Goal: Use online tool/utility: Utilize a website feature to perform a specific function

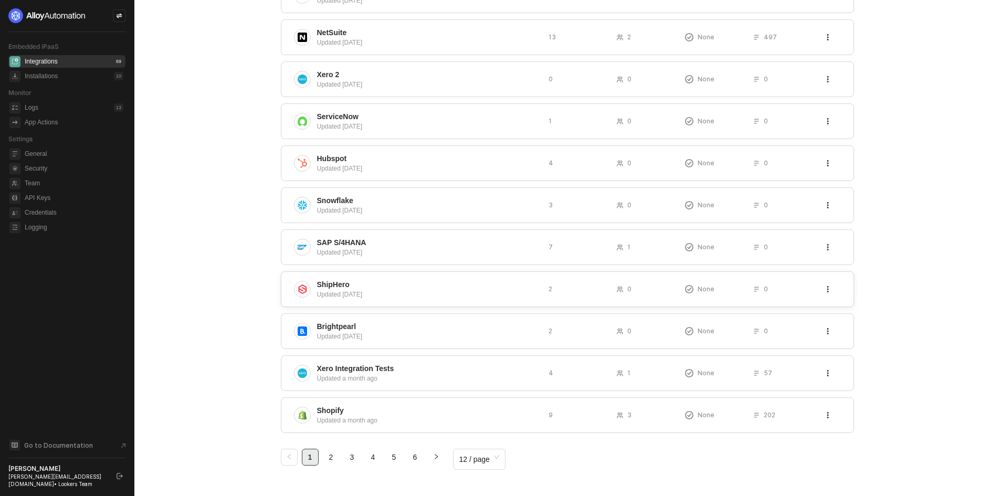
scroll to position [188, 0]
click at [432, 427] on div "Shopify Updated a month ago 9 3 None 202" at bounding box center [567, 414] width 573 height 36
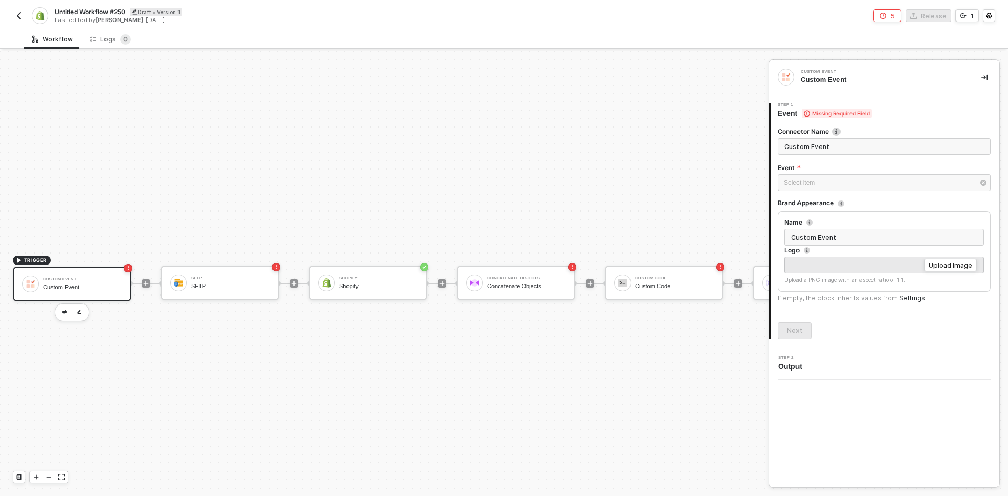
scroll to position [27, 0]
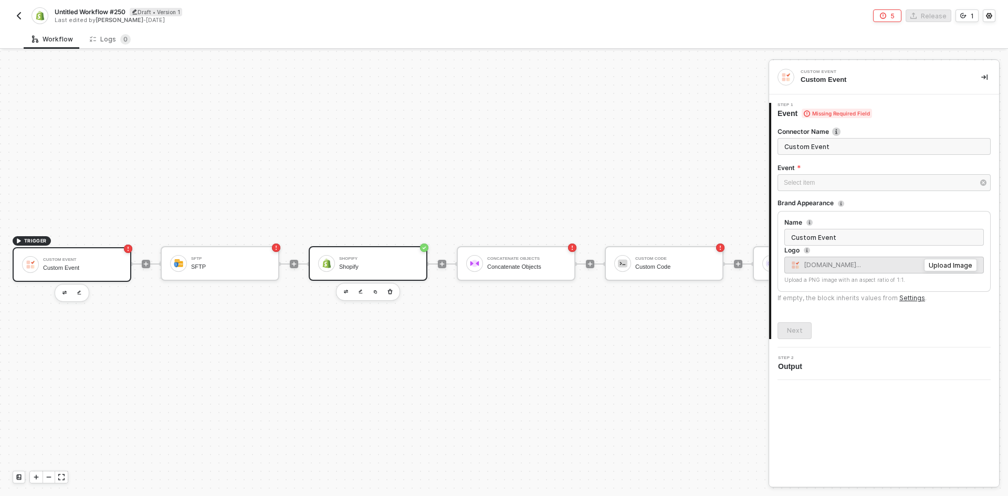
click at [337, 263] on div "Shopify Shopify" at bounding box center [376, 263] width 83 height 20
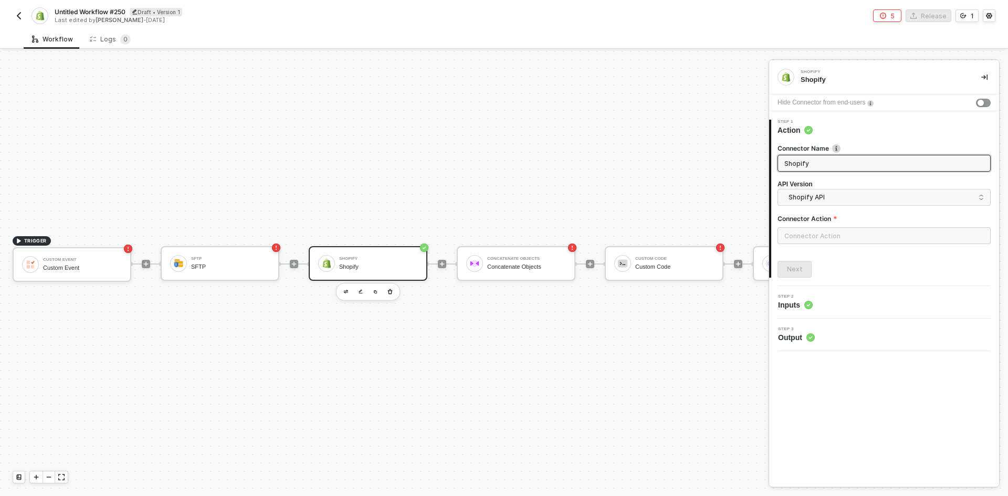
click at [810, 226] on div "Connector Action" at bounding box center [883, 220] width 213 height 13
click at [798, 233] on input "text" at bounding box center [883, 235] width 213 height 17
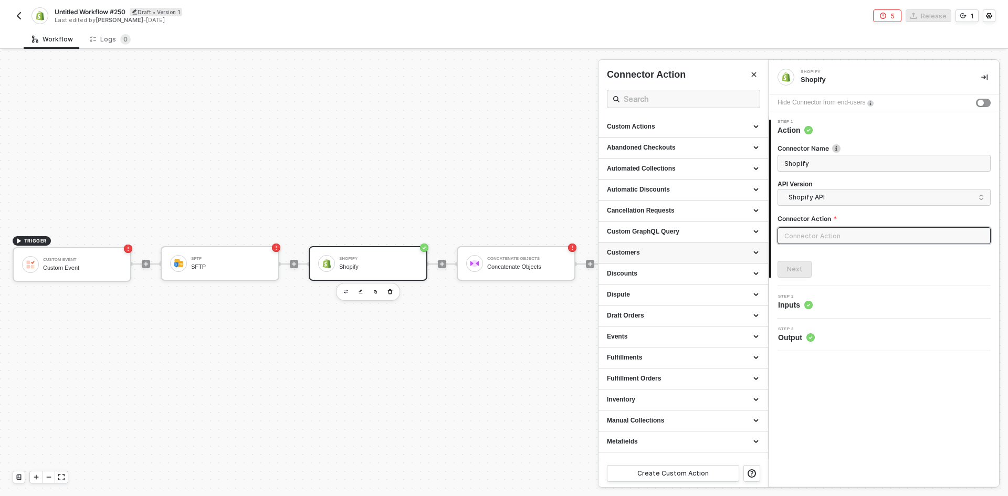
click at [662, 254] on div "Customers" at bounding box center [683, 252] width 153 height 9
click at [659, 269] on div "List all Customers" at bounding box center [683, 272] width 153 height 9
type input "Gets a list of all Customers, which you can filter"
type input "Customers - List all Customers"
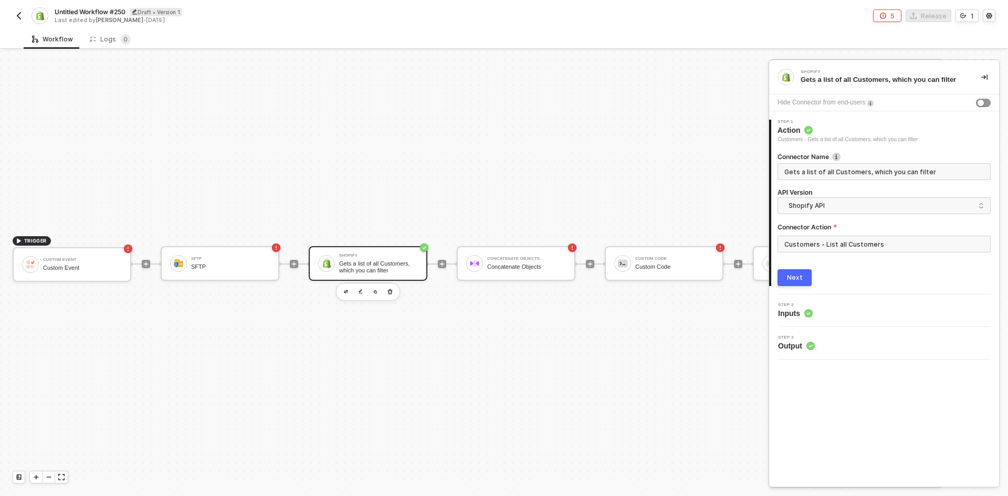
click at [797, 274] on div "Next" at bounding box center [795, 277] width 16 height 8
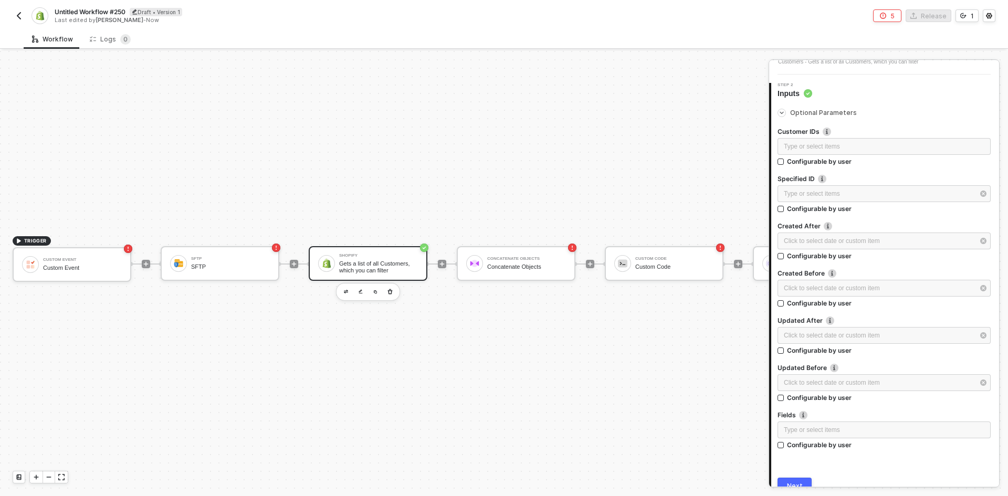
scroll to position [126, 0]
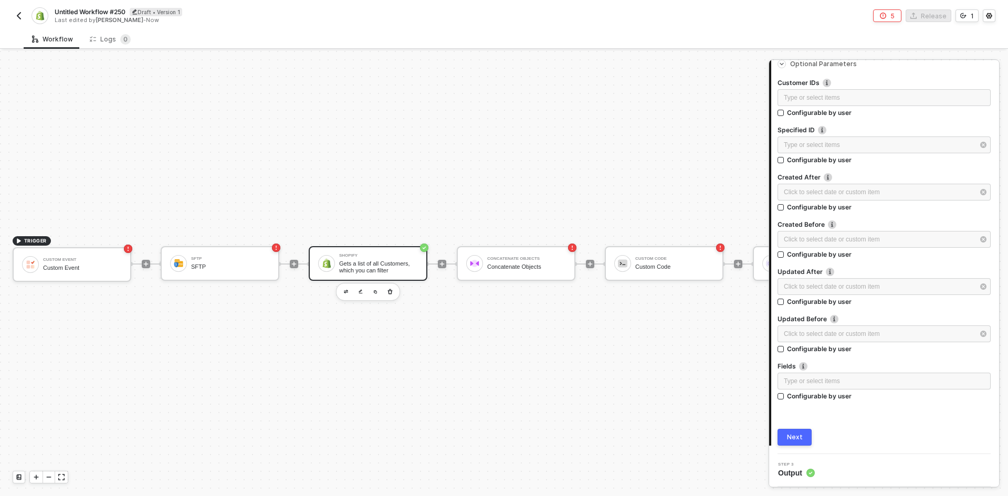
click at [785, 438] on button "Next" at bounding box center [794, 437] width 34 height 17
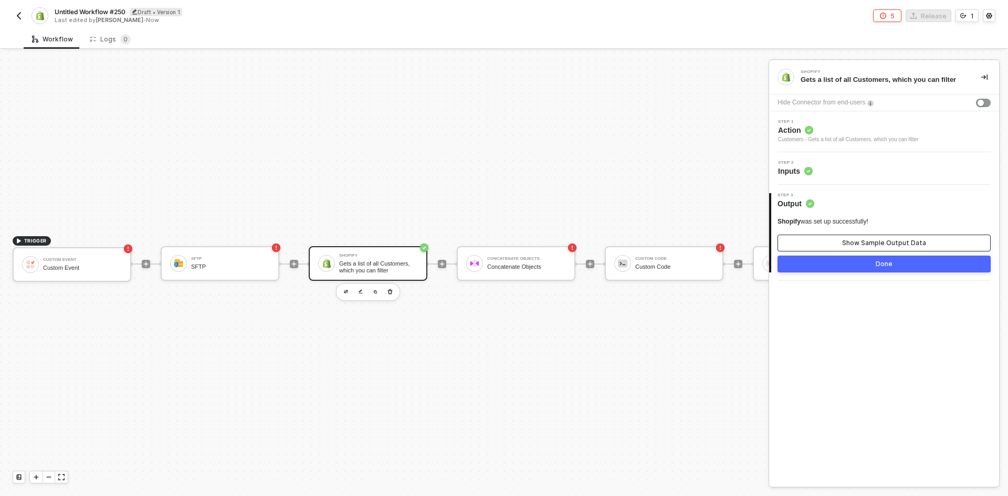
click at [871, 248] on button "Show Sample Output Data" at bounding box center [883, 243] width 213 height 17
type textarea "{ "customers": [ { "id": 207119551, "email": "erlich@aviato.com", "phone": "+41…"
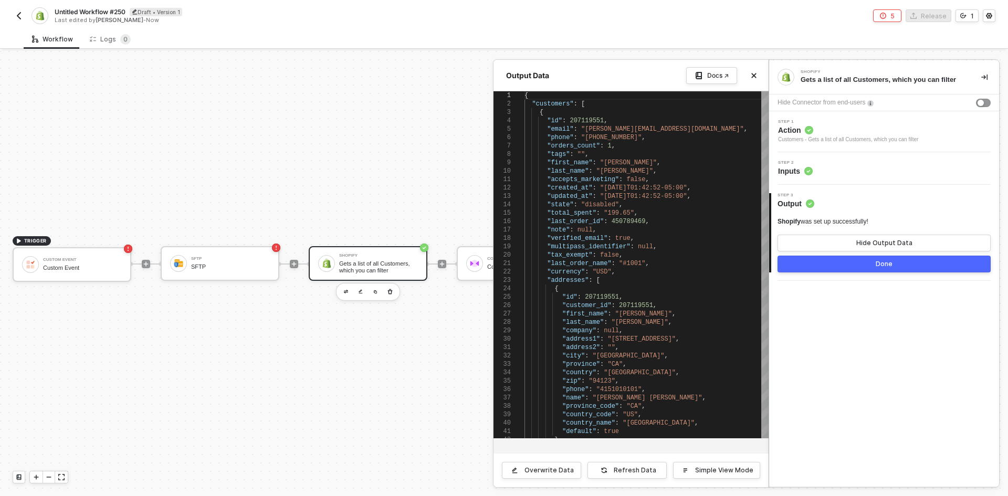
click at [842, 130] on span "Action" at bounding box center [848, 130] width 140 height 10
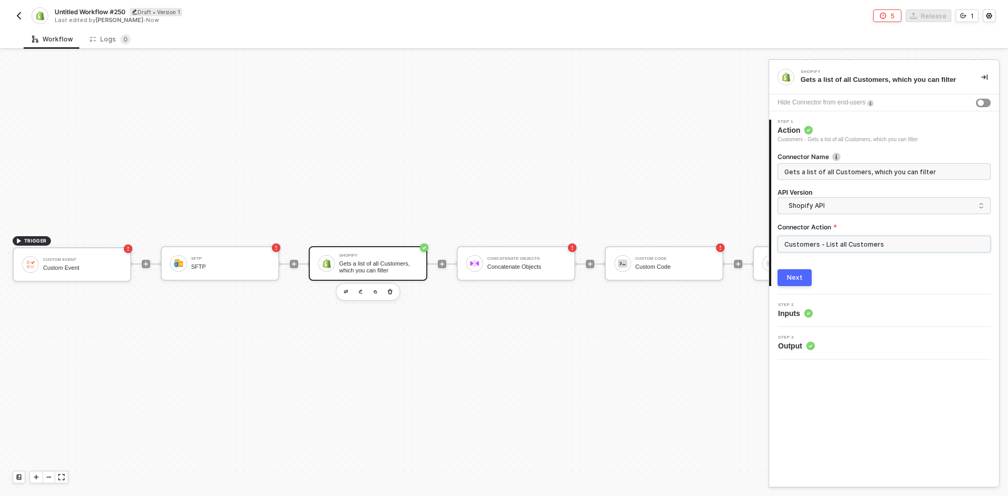
click at [828, 247] on input "Customers - List all Customers" at bounding box center [883, 244] width 213 height 17
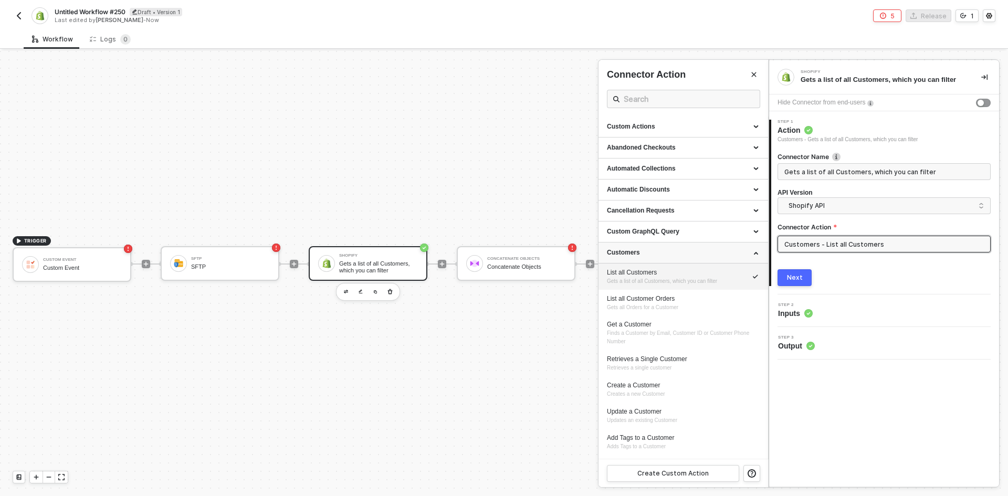
click at [715, 249] on div "Customers" at bounding box center [683, 252] width 153 height 9
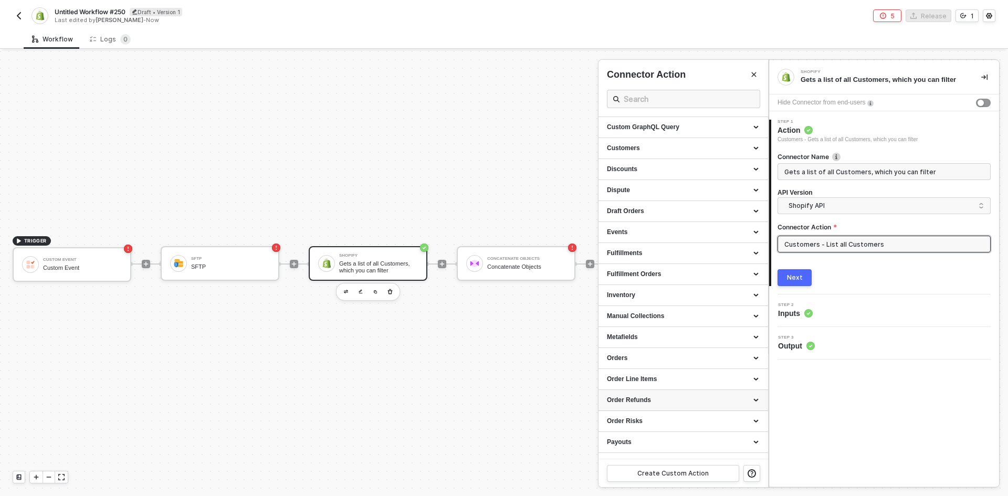
scroll to position [105, 0]
click at [641, 362] on div "Orders" at bounding box center [683, 357] width 153 height 9
click at [641, 385] on span "Gets a list of all Orders" at bounding box center [634, 386] width 54 height 6
type input "Gets a list of all Orders"
type input "Orders - List all Orders"
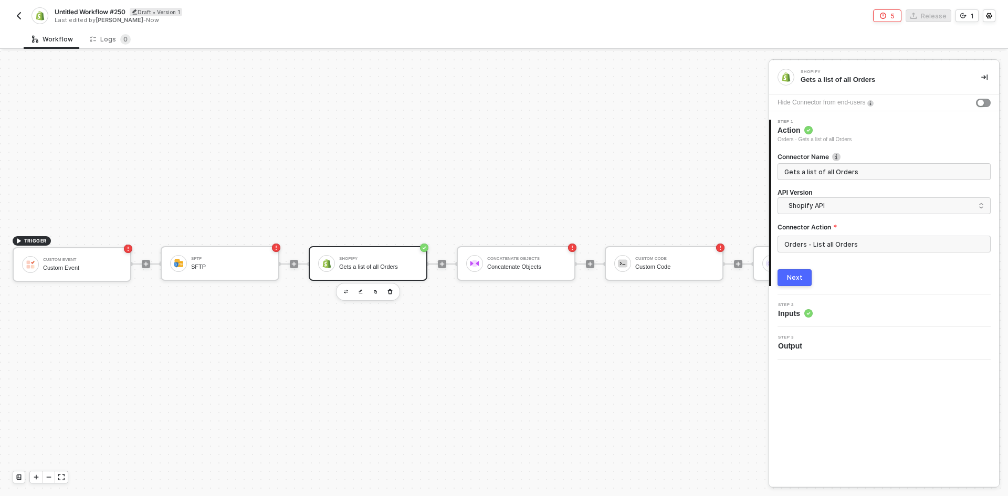
click at [795, 277] on div "Next" at bounding box center [795, 277] width 16 height 8
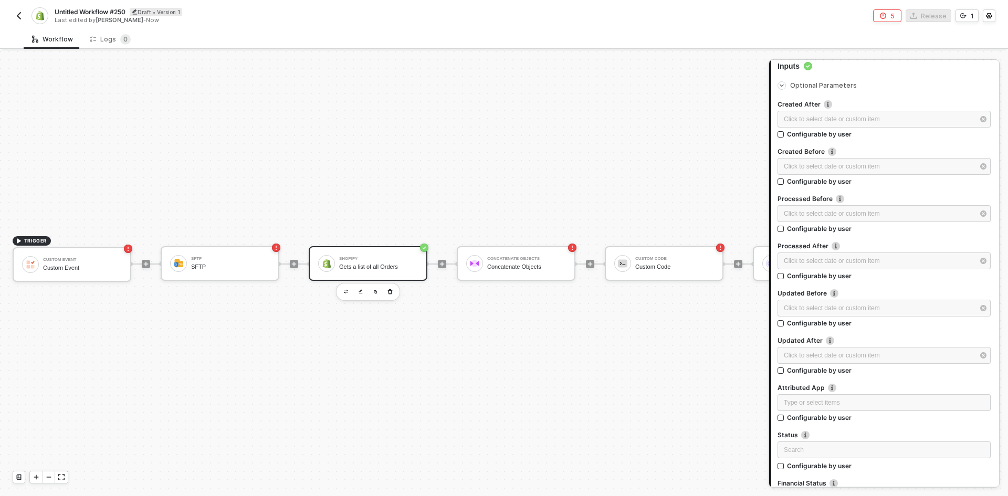
scroll to position [262, 0]
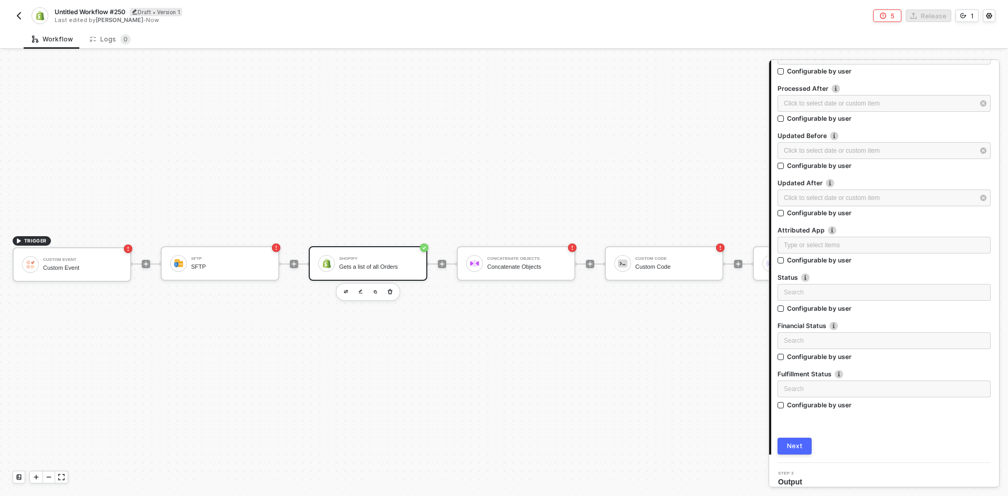
click at [791, 446] on div "Next" at bounding box center [795, 446] width 16 height 8
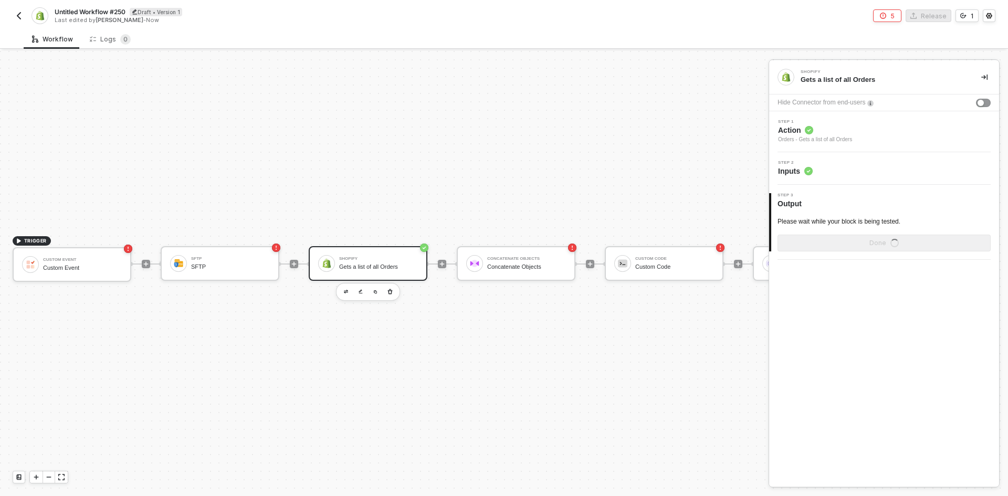
scroll to position [0, 0]
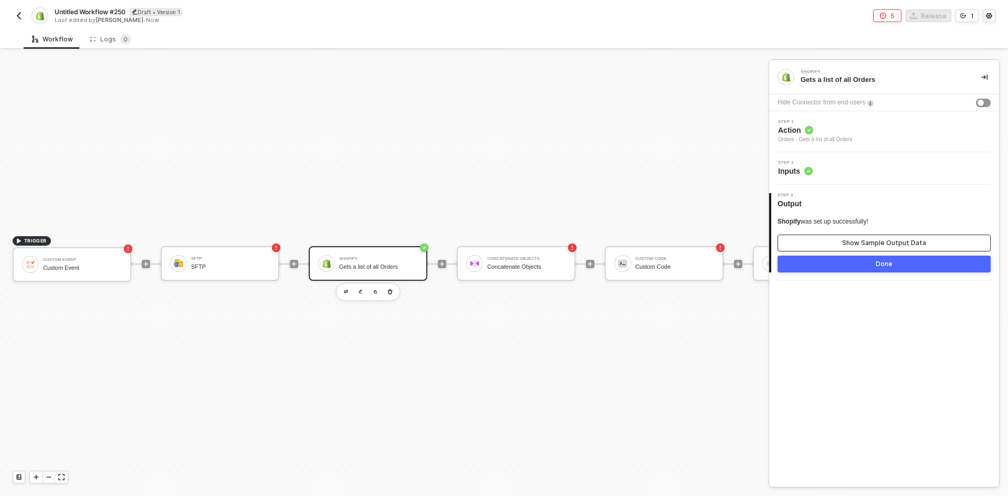
click at [844, 238] on button "Show Sample Output Data" at bounding box center [883, 243] width 213 height 17
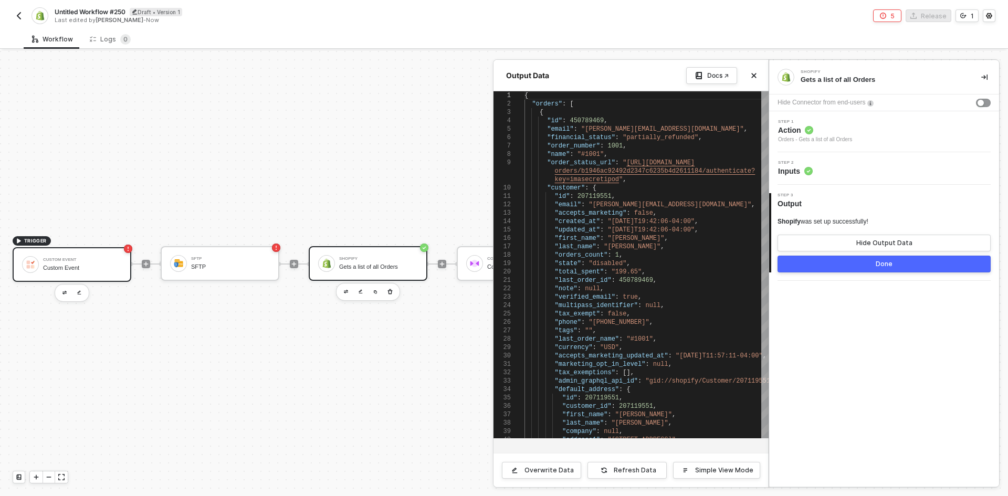
drag, startPoint x: 97, startPoint y: 247, endPoint x: 87, endPoint y: 257, distance: 14.1
click at [96, 247] on div at bounding box center [504, 273] width 1008 height 445
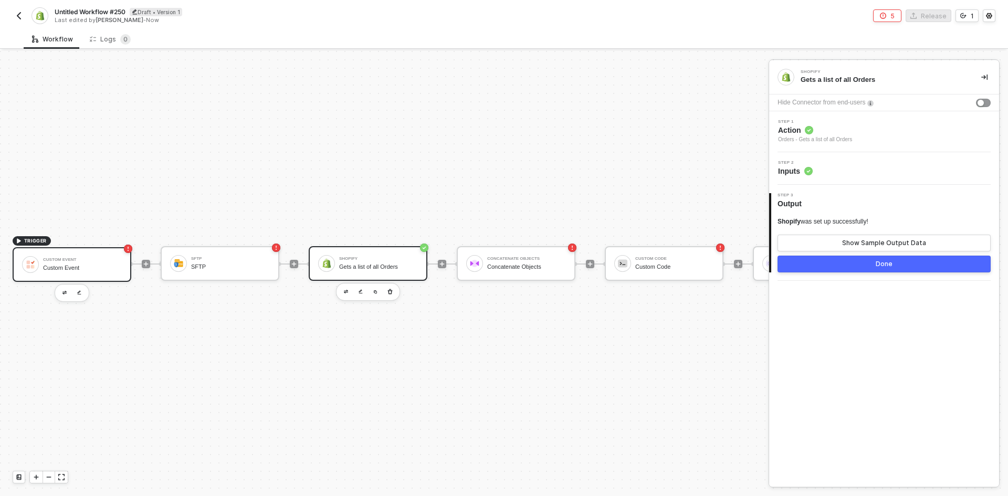
click at [81, 264] on div "Custom Event" at bounding box center [82, 267] width 79 height 7
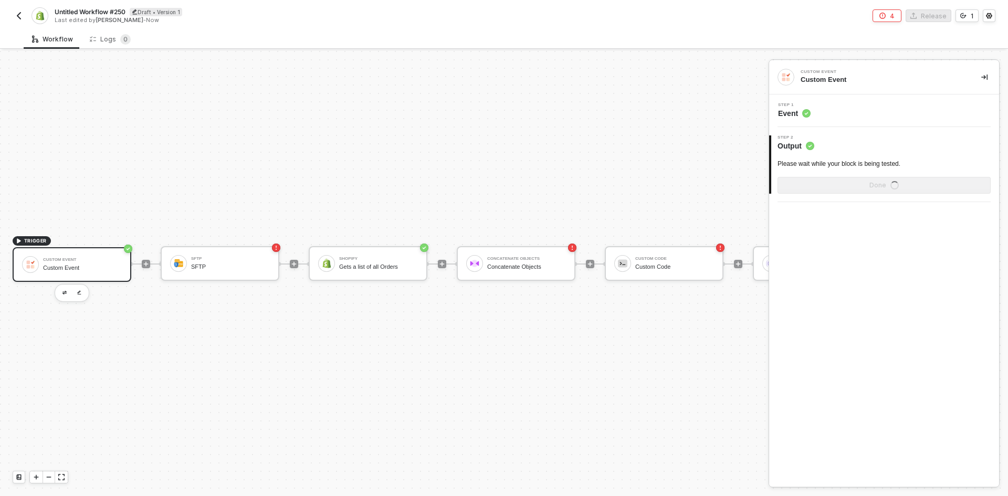
click at [66, 295] on div "TRIGGER Custom Event Custom Event SFTP SFTP Shopify Gets a list of all Orders C…" at bounding box center [445, 263] width 890 height 464
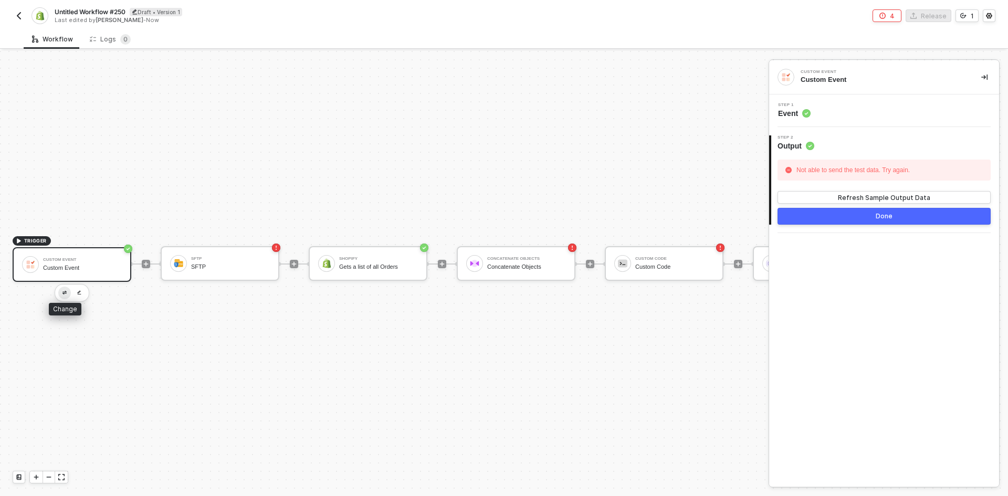
click at [65, 287] on button "button" at bounding box center [64, 293] width 13 height 13
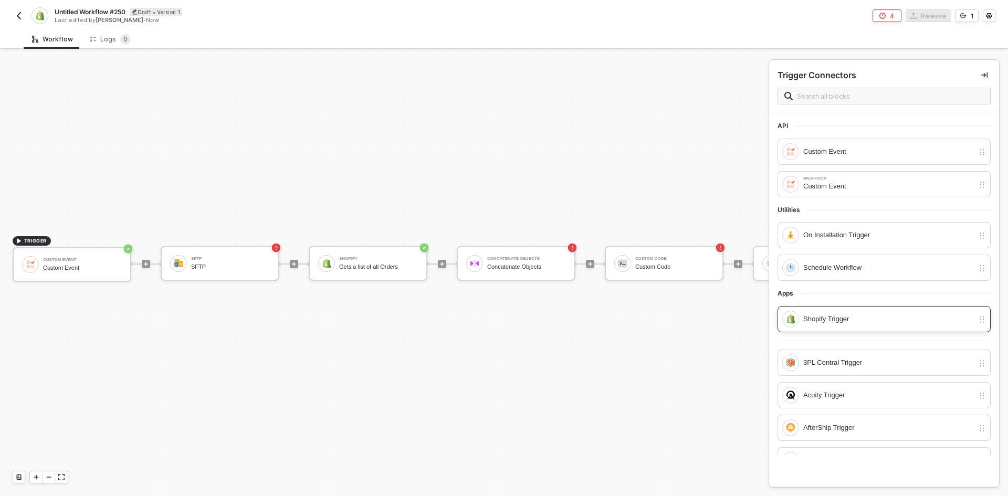
click at [863, 325] on div "Shopify Trigger" at bounding box center [878, 319] width 192 height 17
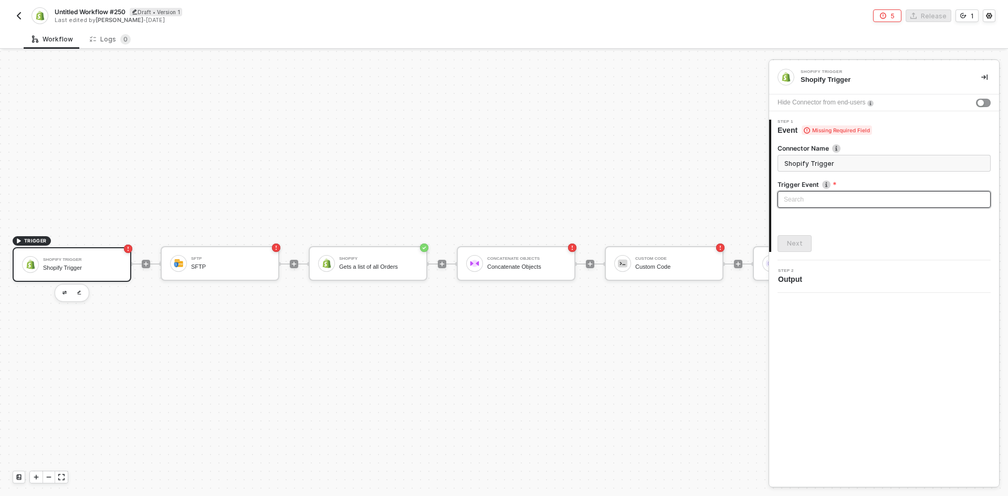
click at [841, 207] on input "search" at bounding box center [883, 200] width 200 height 16
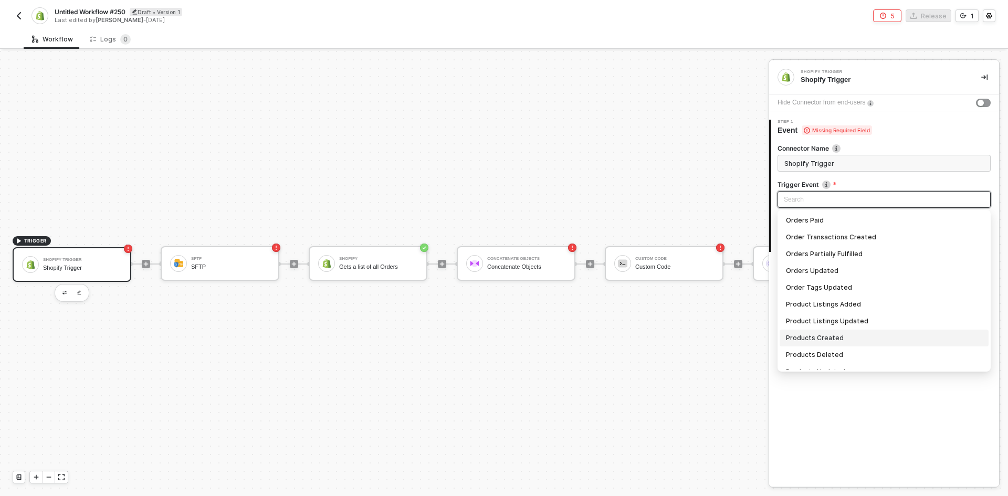
scroll to position [867, 0]
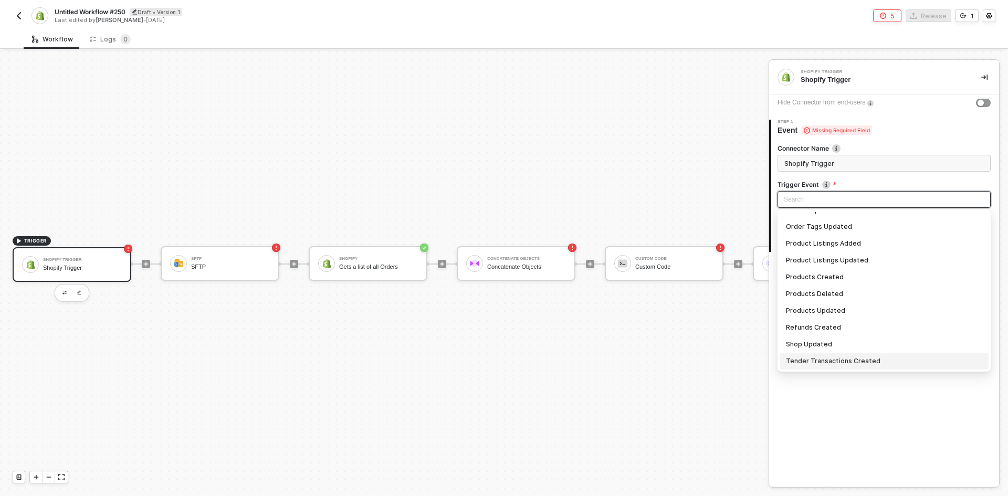
click at [831, 364] on div "Tender Transactions Created" at bounding box center [884, 361] width 196 height 12
type input "Trigger workflow when tender transactions created"
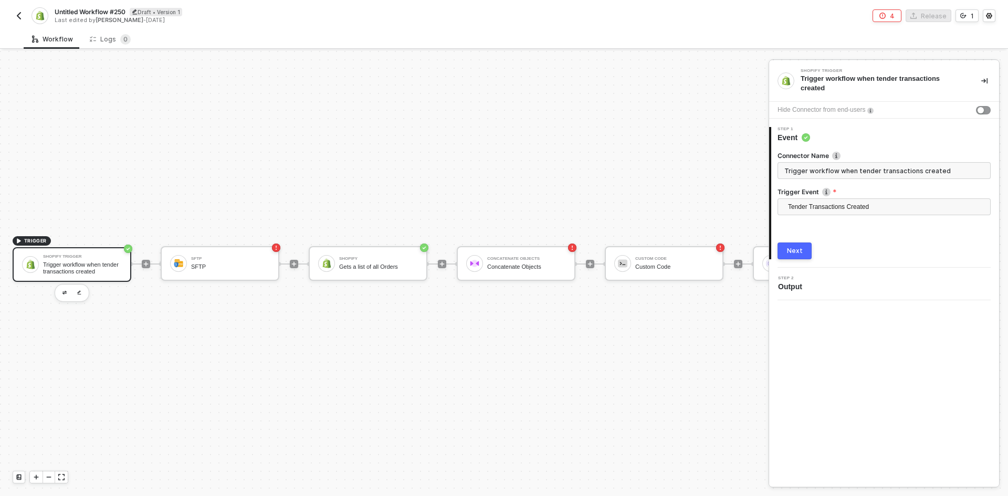
click at [790, 249] on button "Next" at bounding box center [794, 250] width 34 height 17
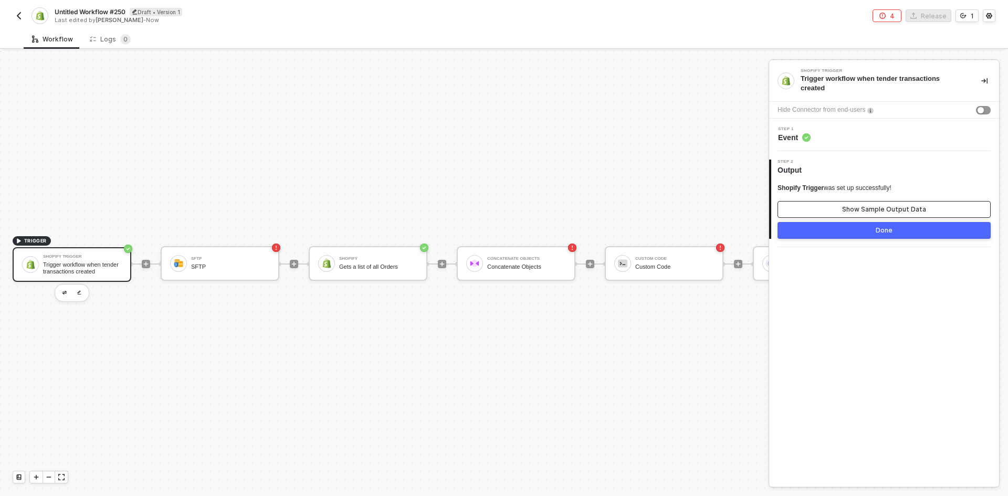
click at [824, 207] on button "Show Sample Output Data" at bounding box center [883, 209] width 213 height 17
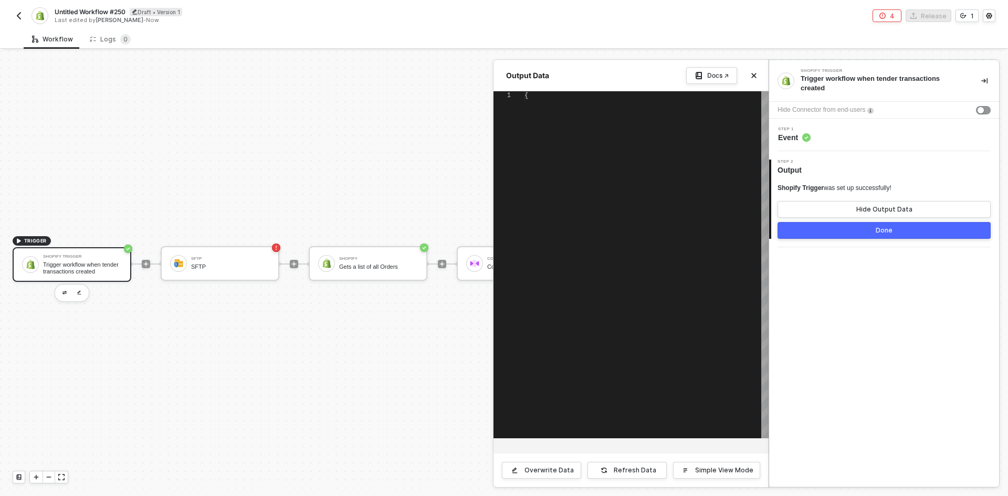
type textarea "{ "id": "892524041", "order_id": "450789469", "amount": "250.94", "currency": "…"
